Goal: Task Accomplishment & Management: Manage account settings

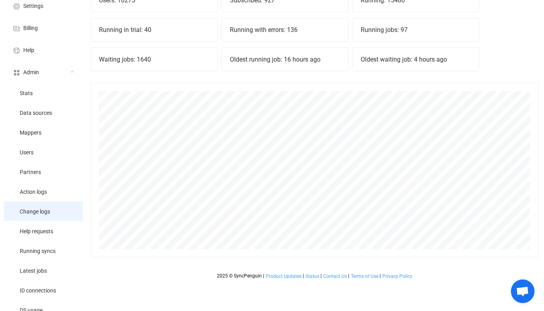
scroll to position [110, 0]
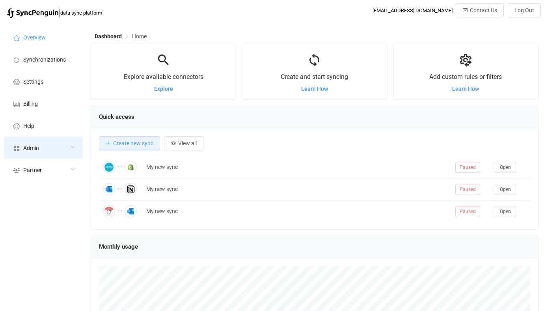
scroll to position [153, 448]
click at [66, 149] on div "Admin" at bounding box center [43, 147] width 79 height 22
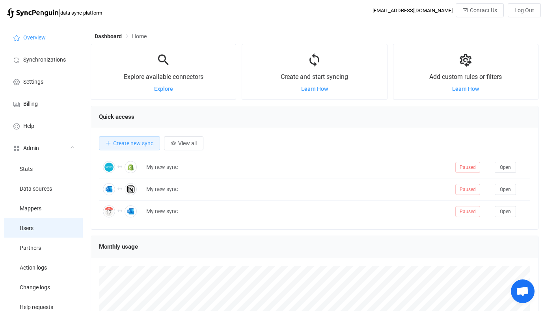
click at [46, 230] on li "Users" at bounding box center [43, 228] width 79 height 20
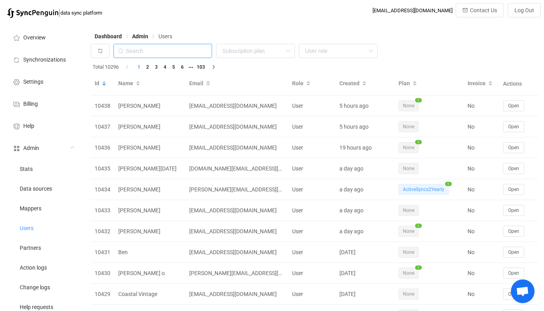
click at [172, 53] on input "text" at bounding box center [163, 51] width 99 height 14
paste input "patrick@landoleary.com"
type input "patrick@landoleary.com"
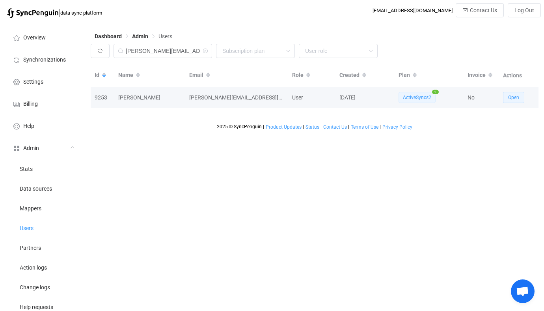
click at [519, 100] on button "Open" at bounding box center [513, 97] width 21 height 11
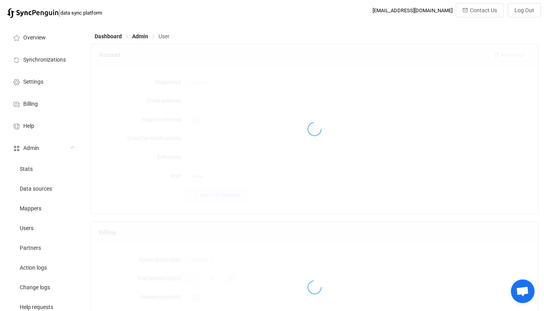
type input "patrick@landoleary.com"
type input "Patrick OLeary"
type input "14"
type input "14 days"
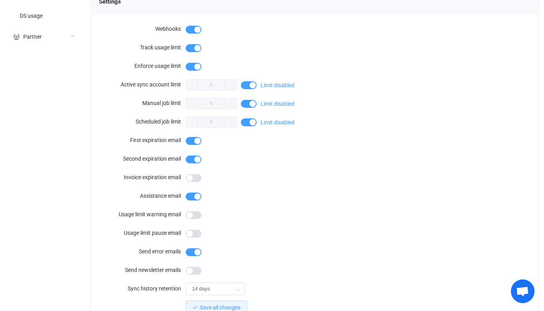
scroll to position [708, 0]
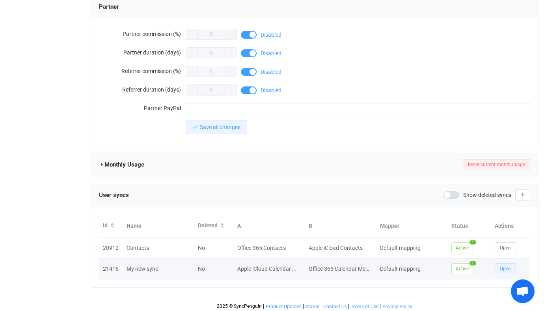
click at [498, 265] on button "Open" at bounding box center [505, 268] width 21 height 11
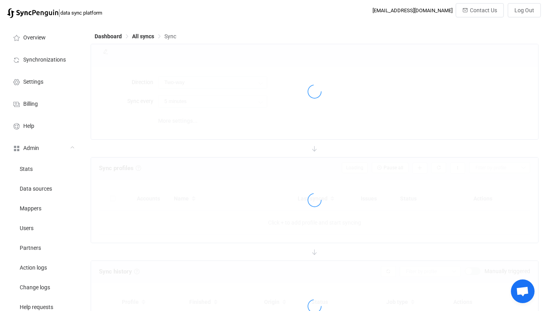
type input "10 minutes"
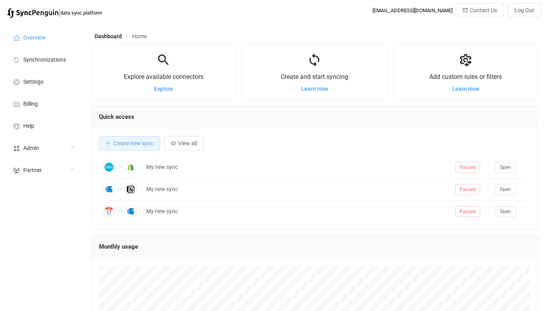
scroll to position [153, 448]
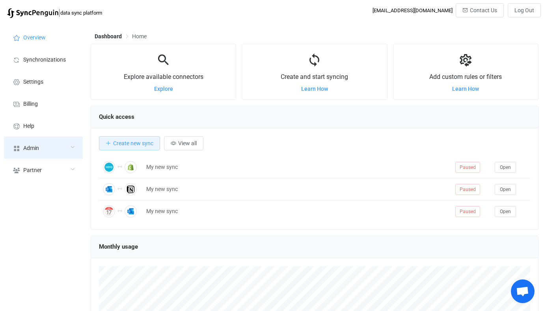
click at [43, 148] on div "Admin" at bounding box center [43, 147] width 79 height 22
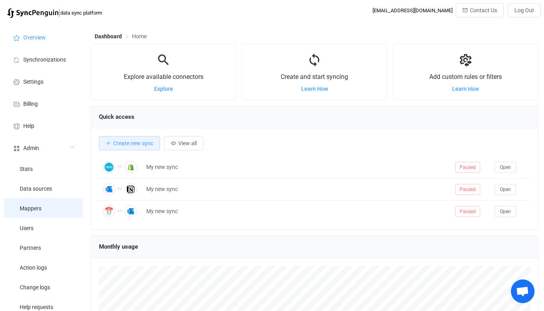
click at [58, 216] on li "Mappers" at bounding box center [43, 208] width 79 height 20
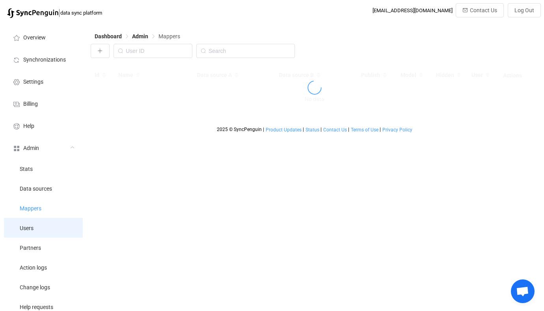
click at [58, 226] on li "Users" at bounding box center [43, 228] width 79 height 20
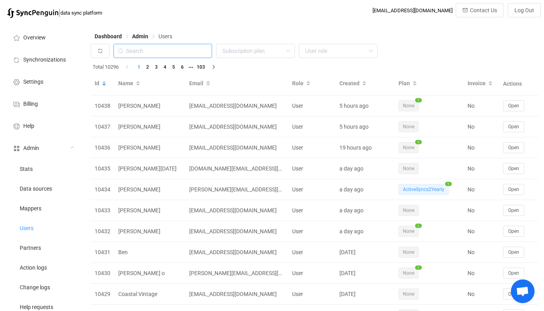
click at [174, 48] on input "text" at bounding box center [163, 51] width 99 height 14
paste input "hello@coastalvintage.com.au"
type input "hello@coastalvintage.com.au"
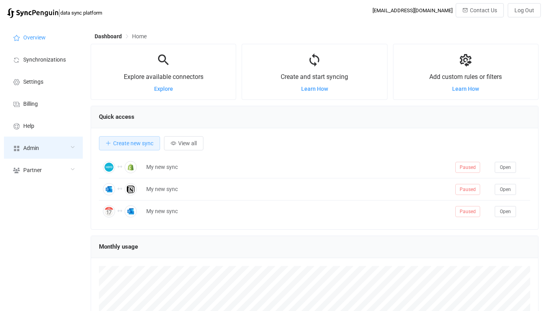
scroll to position [153, 448]
click at [41, 157] on div "Admin" at bounding box center [43, 147] width 79 height 22
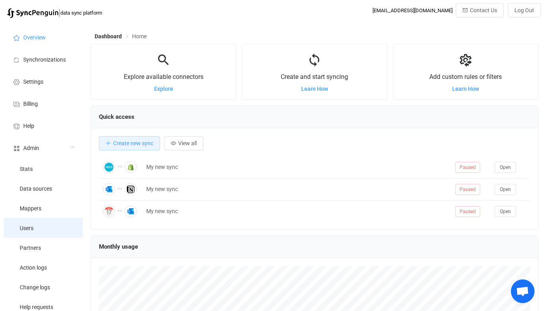
click at [39, 224] on li "Users" at bounding box center [43, 228] width 79 height 20
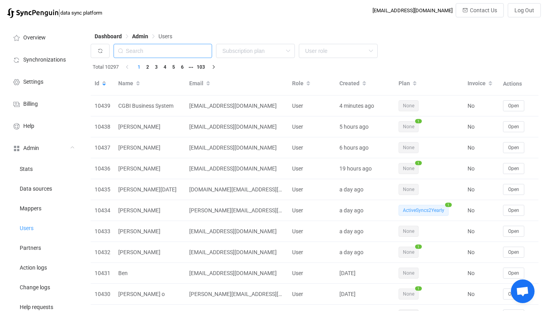
click at [189, 47] on input "text" at bounding box center [163, 51] width 99 height 14
paste input "David"
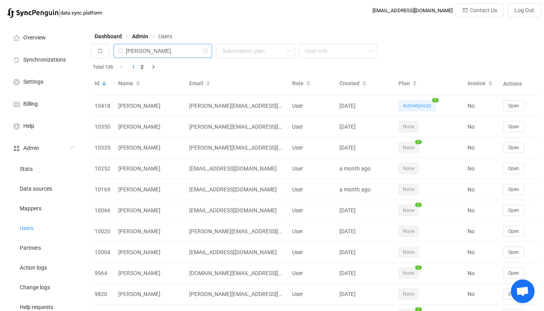
click at [164, 45] on input "David" at bounding box center [163, 51] width 99 height 14
click at [172, 50] on input "David" at bounding box center [163, 51] width 99 height 14
paste input "david.engelhardt@smp-strategy.de"
type input "david.engelhardt@smp-strategy.de"
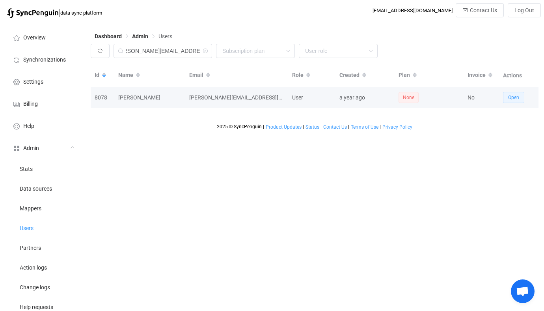
click at [512, 97] on span "Open" at bounding box center [513, 98] width 11 height 6
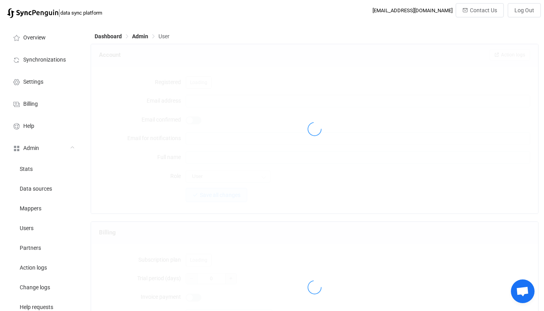
type input "david.engelhardt@smp-strategy.de"
type input "David Engelhardt"
type input "14"
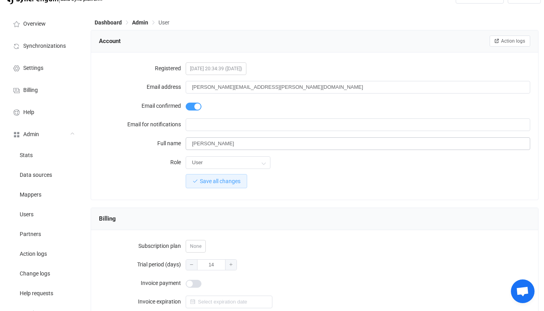
scroll to position [19, 0]
